Goal: Use online tool/utility: Utilize a website feature to perform a specific function

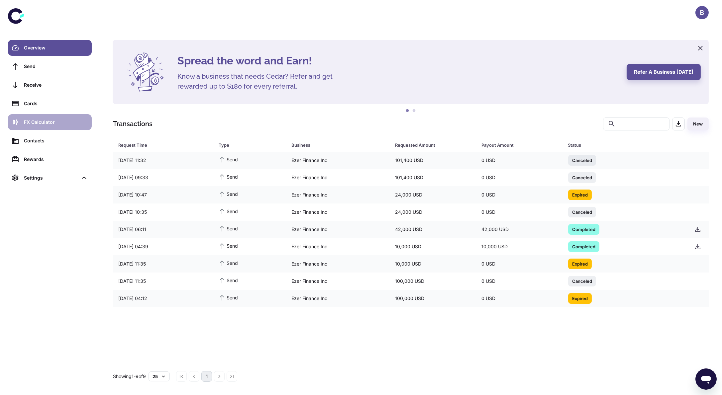
click at [48, 122] on div "FX Calculator" at bounding box center [56, 122] width 64 height 7
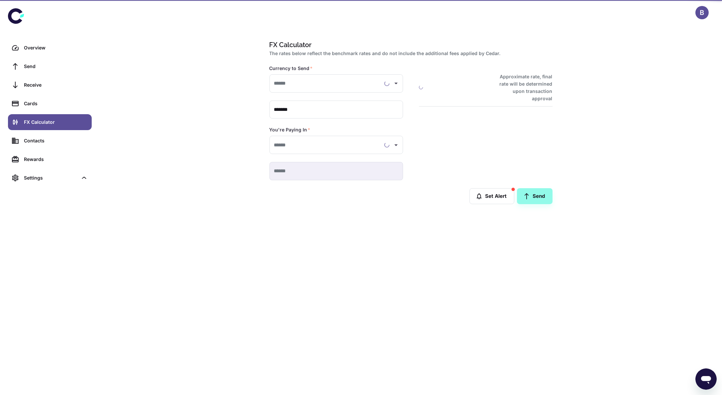
type input "**********"
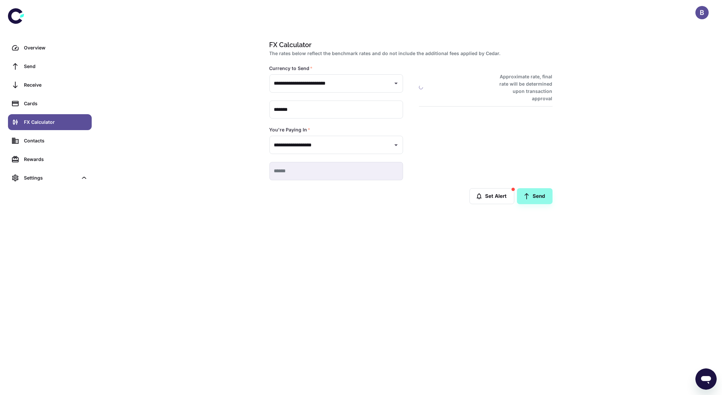
type input "**********"
